Goal: Check status: Check status

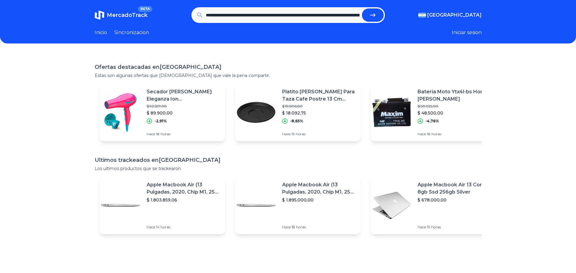
scroll to position [0, 641]
click at [372, 15] on icon "submit" at bounding box center [372, 15] width 5 height 4
type input "**********"
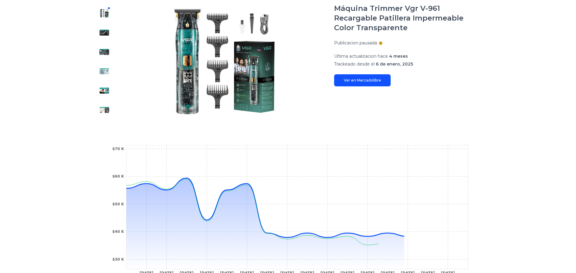
scroll to position [151, 0]
